Goal: Transaction & Acquisition: Purchase product/service

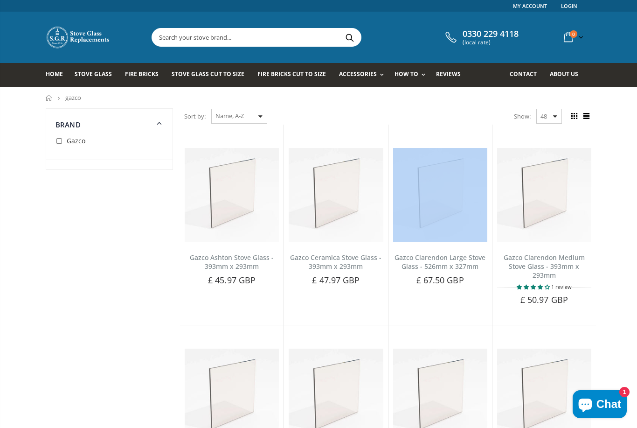
click at [197, 37] on input "text" at bounding box center [308, 37] width 313 height 18
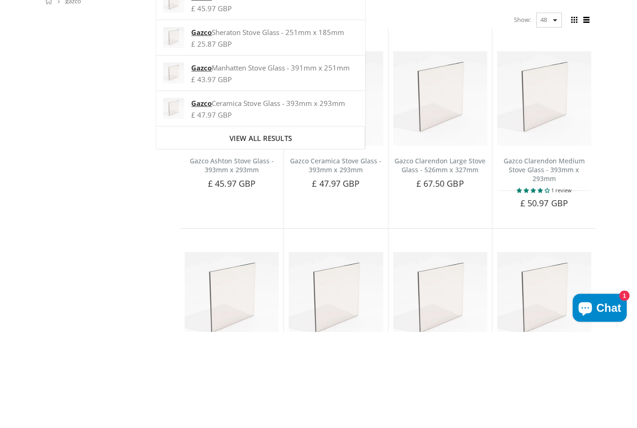
type input "Gazco"
click at [288, 230] on span "View all results" at bounding box center [260, 234] width 63 height 9
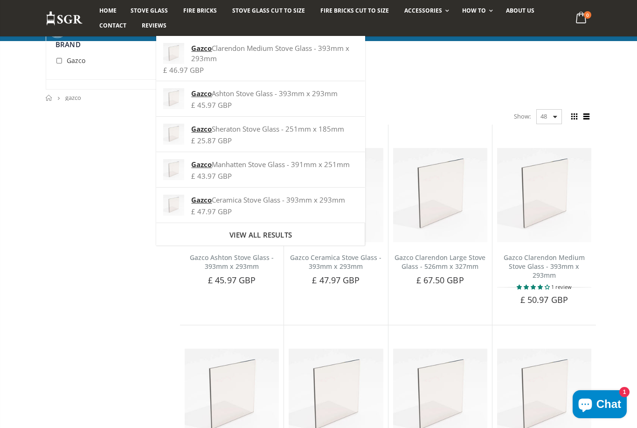
scroll to position [126, 0]
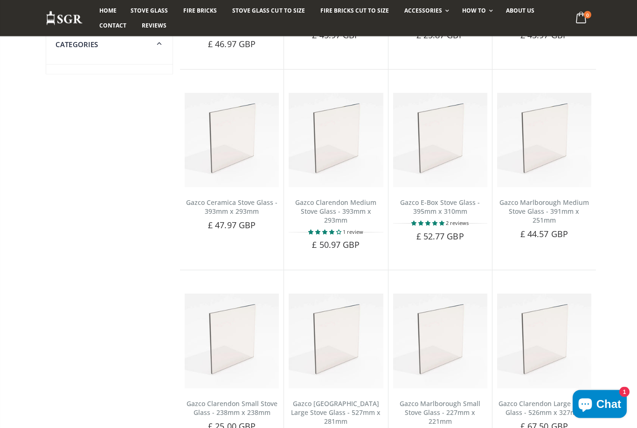
scroll to position [244, 0]
click at [452, 125] on img at bounding box center [440, 139] width 94 height 94
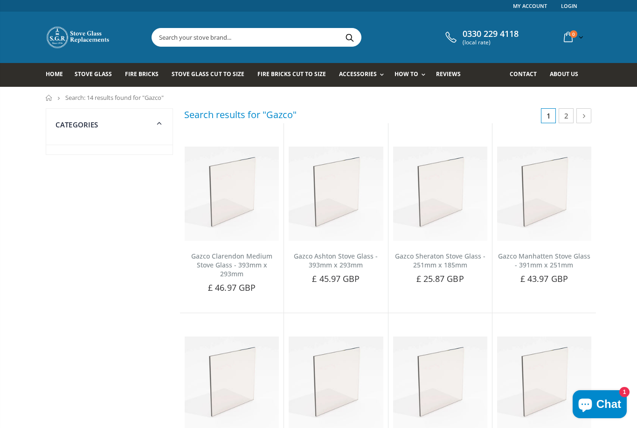
scroll to position [274, 0]
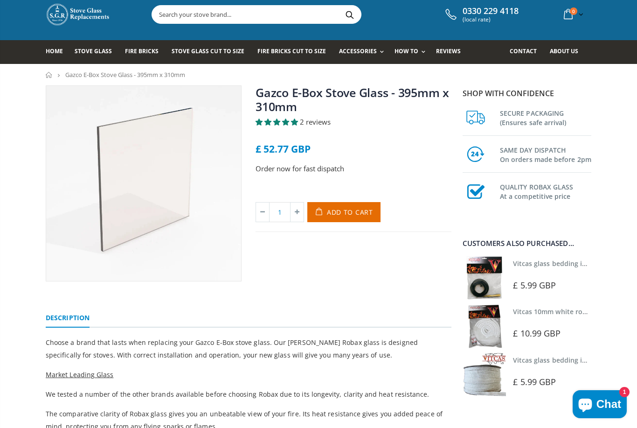
scroll to position [23, 0]
